Goal: Register for event/course

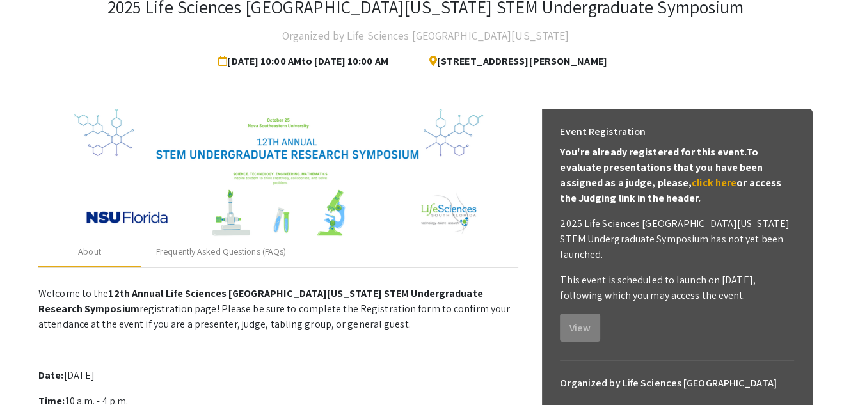
scroll to position [129, 0]
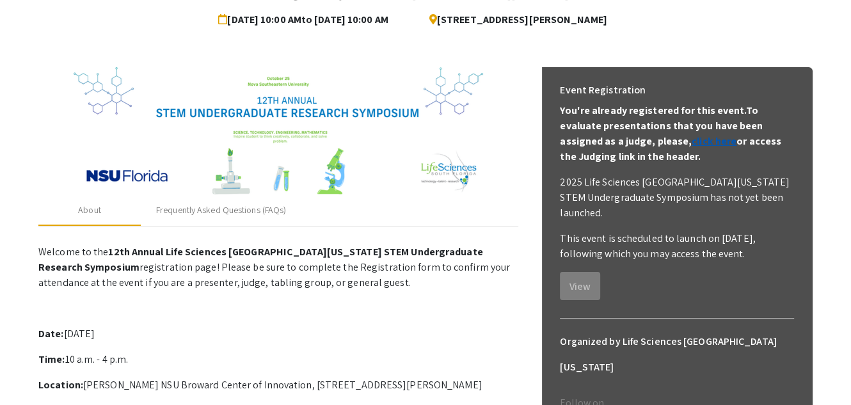
click at [692, 140] on link "click here" at bounding box center [714, 140] width 45 height 13
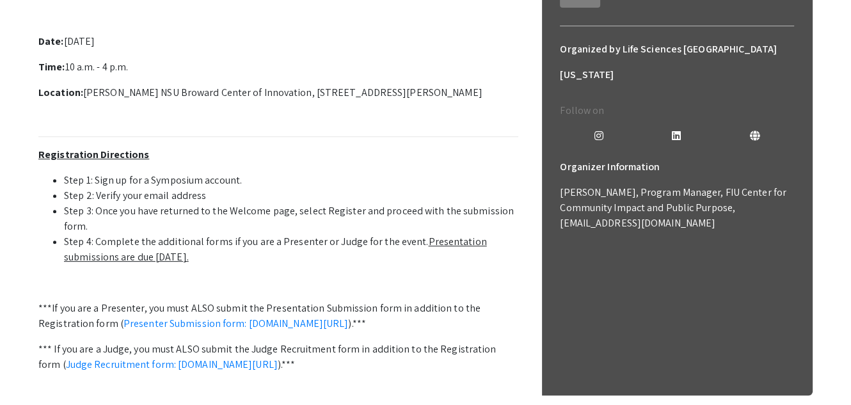
scroll to position [515, 0]
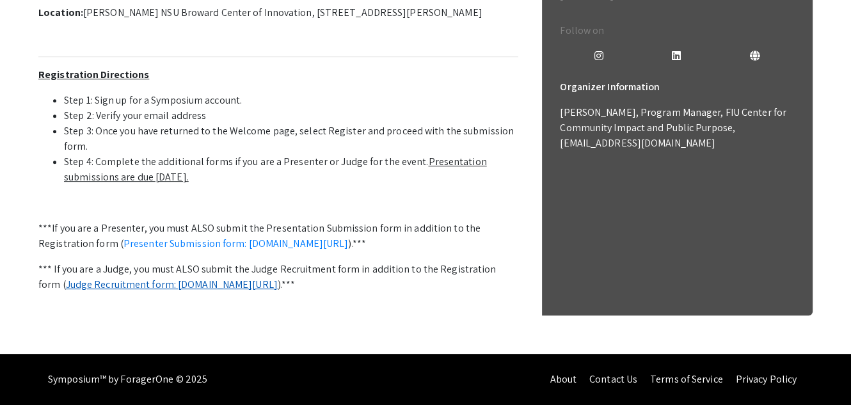
click at [208, 278] on link "Judge Recruitment form: [DOMAIN_NAME][URL]" at bounding box center [172, 284] width 212 height 13
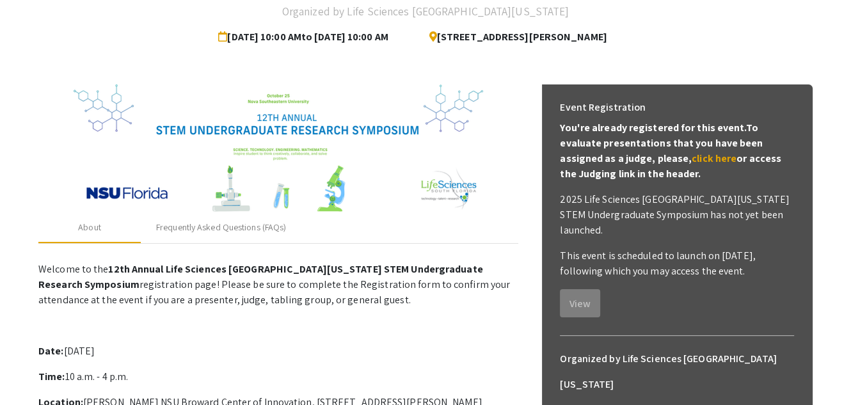
scroll to position [0, 0]
